Goal: Task Accomplishment & Management: Complete application form

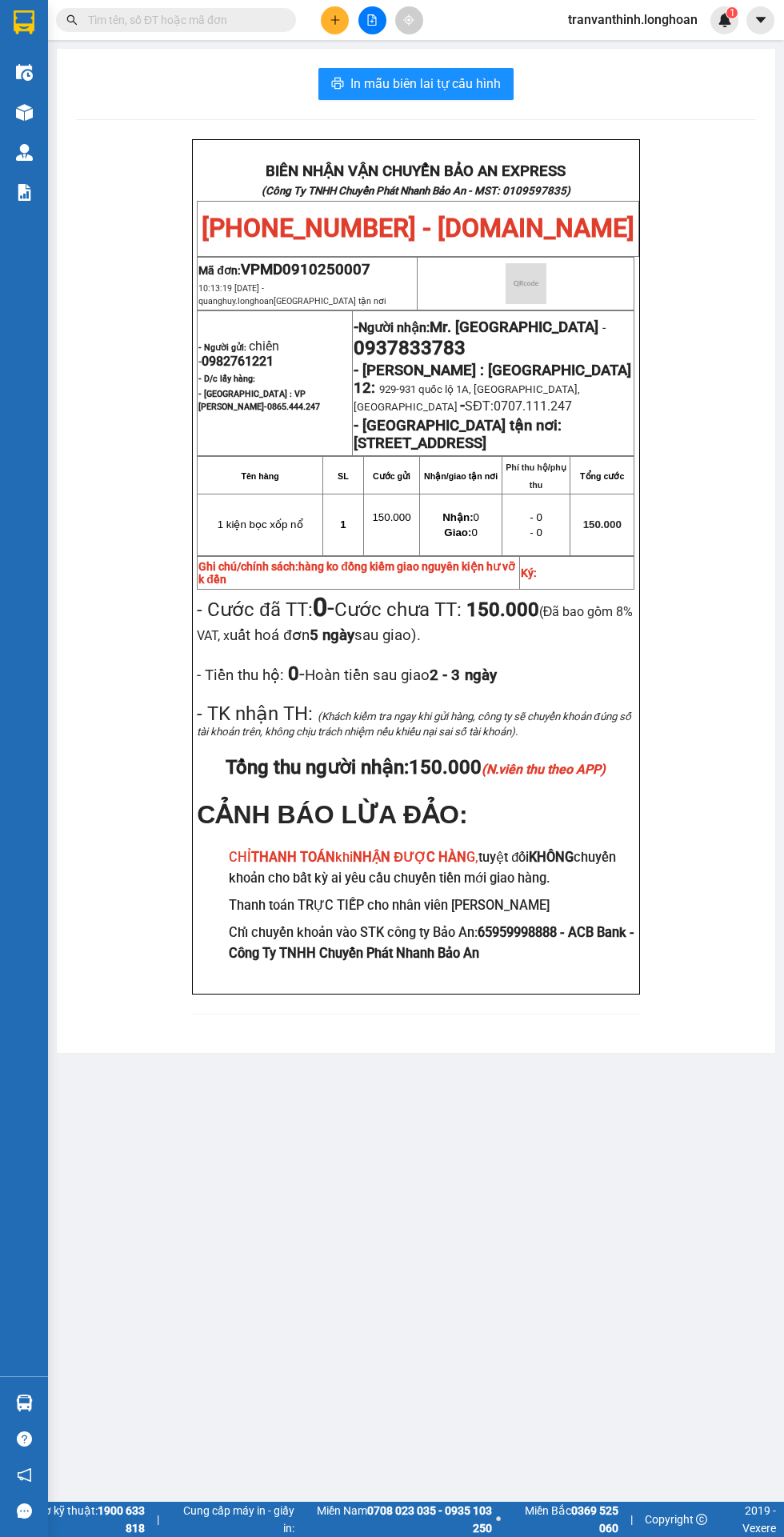
click at [213, 19] on input "text" at bounding box center [182, 20] width 189 height 18
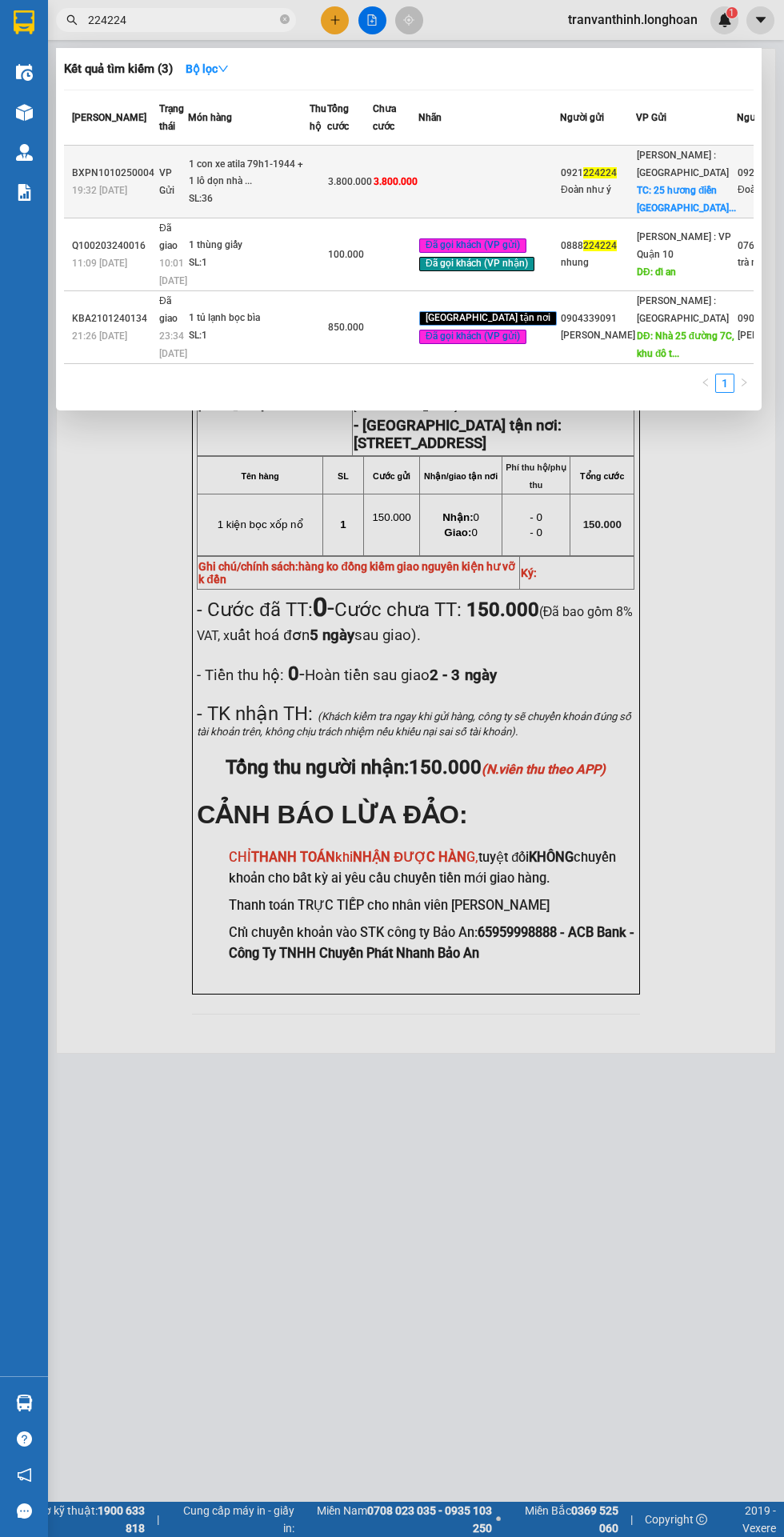
type input "224224"
click at [448, 218] on td at bounding box center [489, 181] width 142 height 73
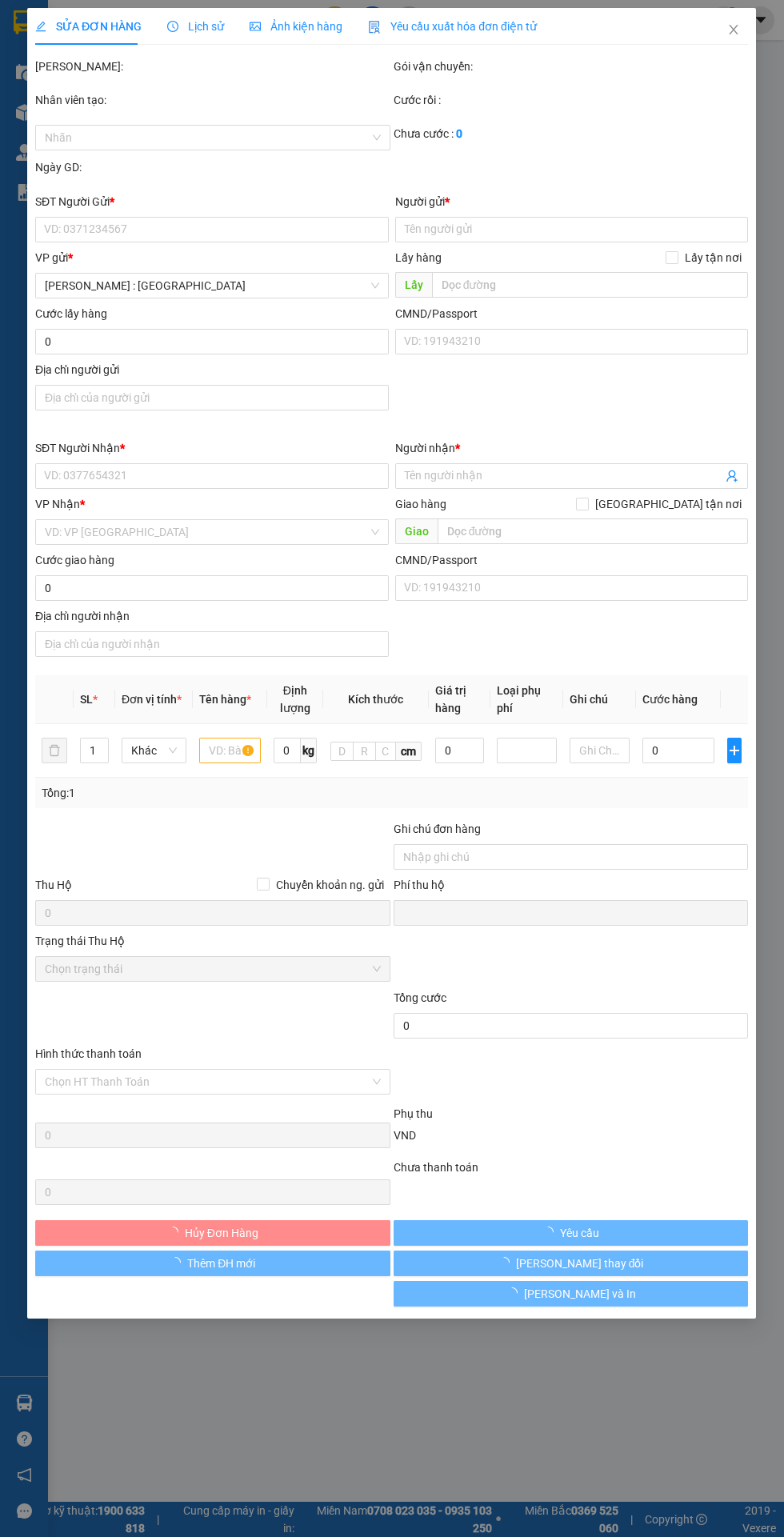
type input "0921224224"
type input "Đoàn như ý"
checkbox input "true"
type input "25 hương điền phường [GEOGRAPHIC_DATA]"
type input "0921224224"
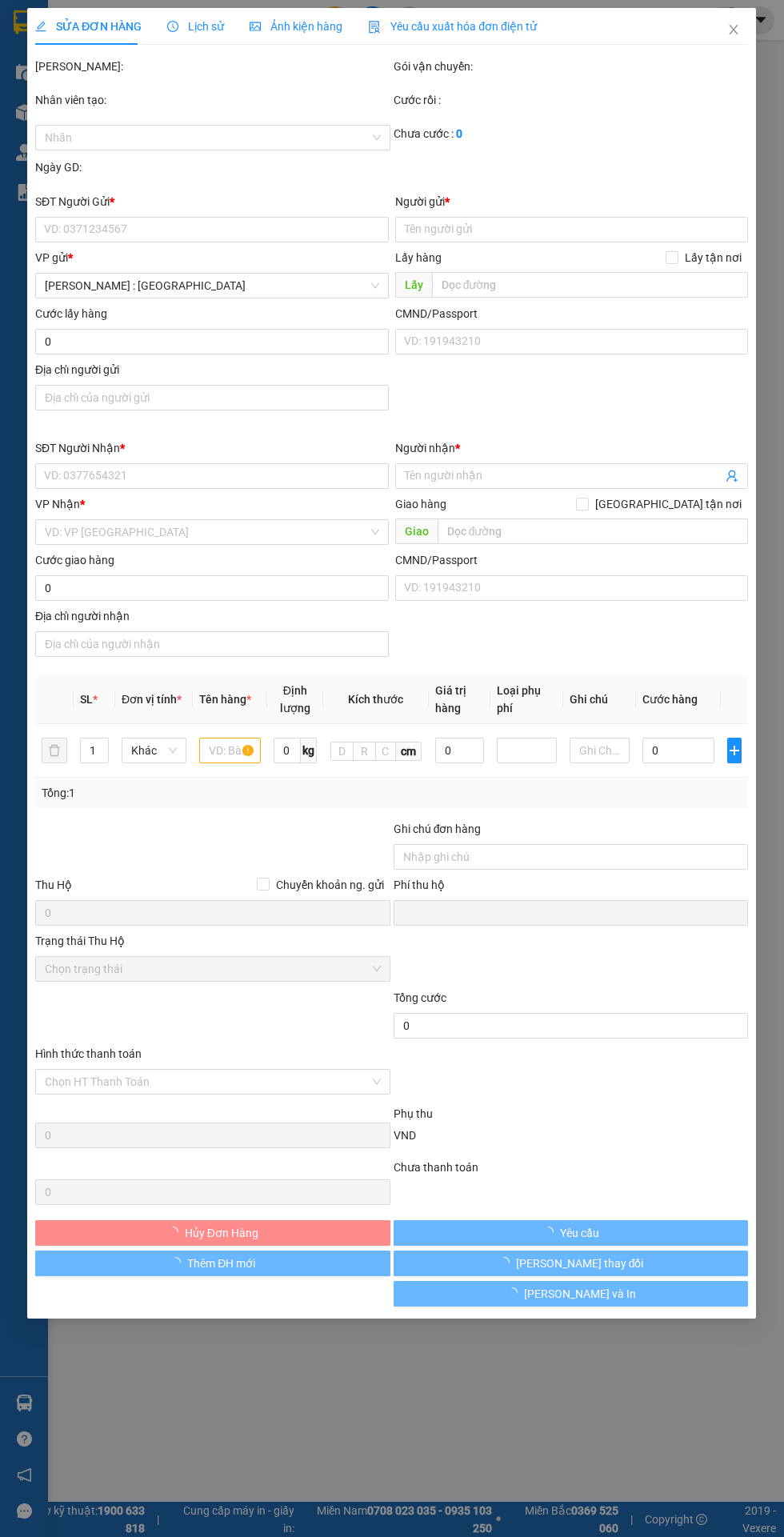
type input "Đoàn như ý"
checkbox input "true"
type input "Cái Tàu (TC): [GEOGRAPHIC_DATA], [GEOGRAPHIC_DATA], [GEOGRAPHIC_DATA]"
type input "0 CHÌA KHOÁ + KO CAVAT ( hàng dắn băng keo xanh đỏ )"
type input "0"
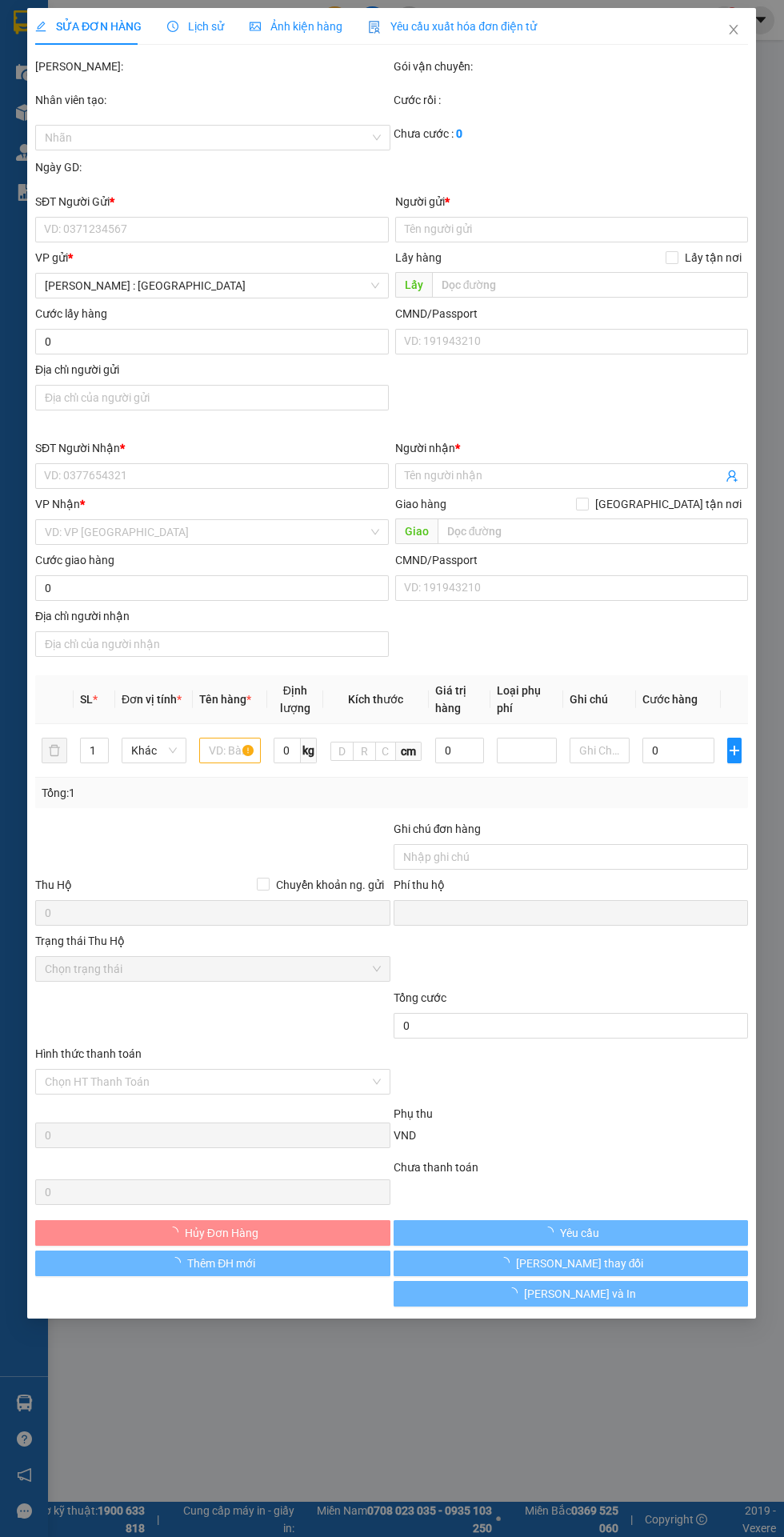
type input "3.800.000"
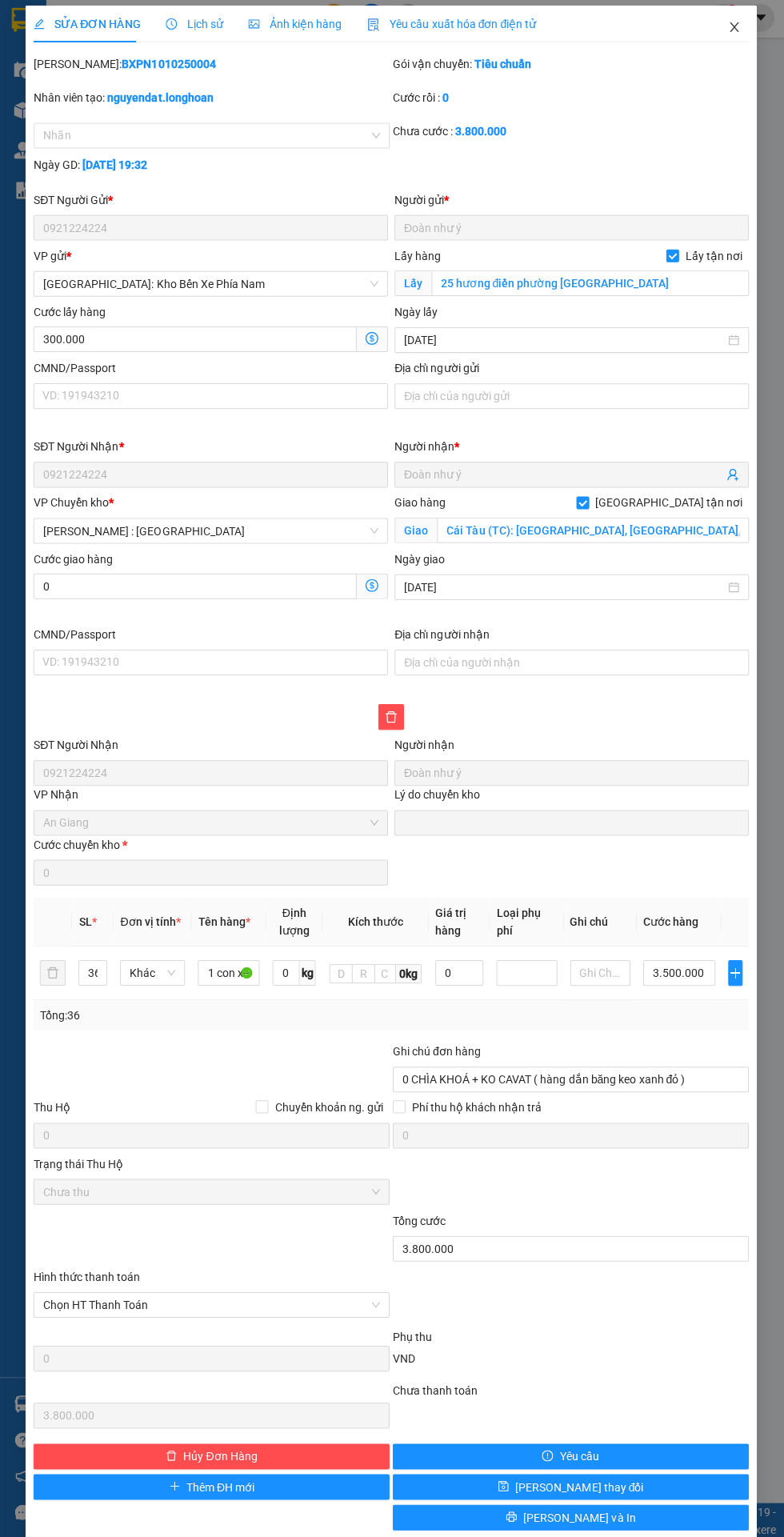
click at [734, 30] on icon "close" at bounding box center [734, 29] width 9 height 9
